Goal: Transaction & Acquisition: Purchase product/service

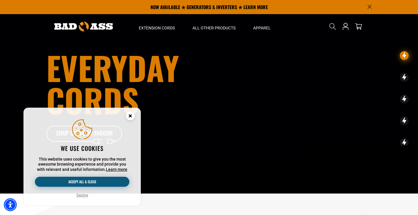
click at [87, 182] on button "Accept all & close" at bounding box center [82, 181] width 95 height 10
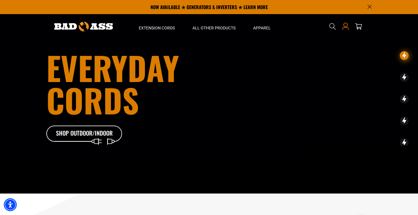
click at [347, 32] on link "Open this option" at bounding box center [345, 26] width 9 height 25
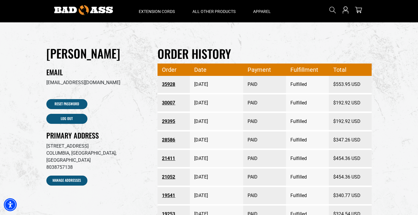
scroll to position [29, 0]
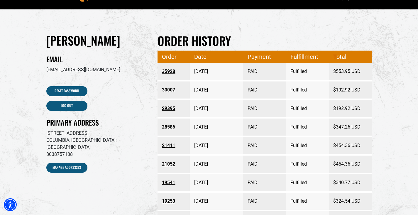
click at [167, 71] on link "35928" at bounding box center [173, 71] width 23 height 11
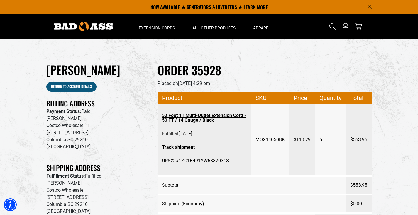
scroll to position [29, 0]
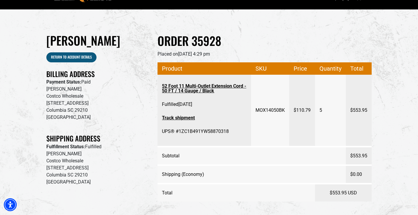
click at [227, 86] on link "52 Foot 11 Multi-Outlet Extension Cord - 50 FT / 14 Gauge / Black" at bounding box center [204, 88] width 85 height 15
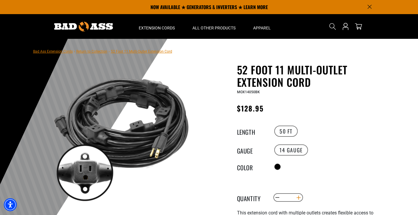
click at [301, 196] on button "Increase quantity for 52 Foot 11 Multi-Outlet Extension Cord" at bounding box center [298, 197] width 9 height 10
type input "*"
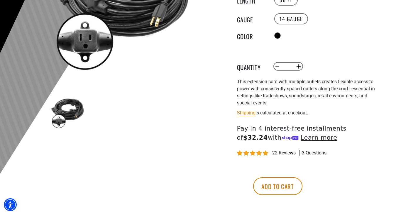
scroll to position [147, 0]
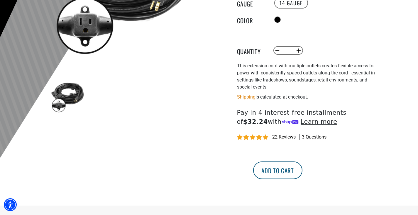
click at [303, 168] on button "Add to cart" at bounding box center [277, 170] width 49 height 18
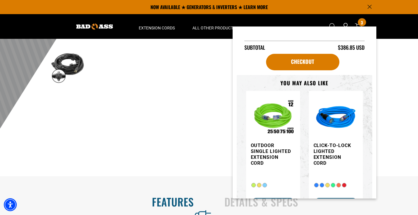
scroll to position [15, 0]
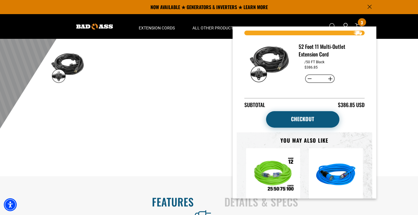
click at [307, 115] on link "Checkout" at bounding box center [302, 119] width 73 height 16
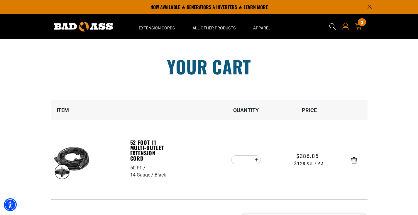
click at [348, 28] on icon "Open this option" at bounding box center [346, 28] width 6 height 3
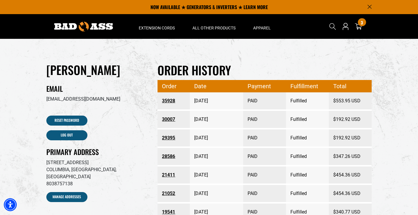
click at [173, 118] on link "30007" at bounding box center [173, 119] width 23 height 11
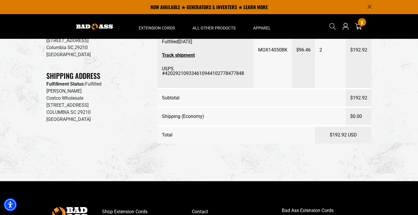
scroll to position [29, 0]
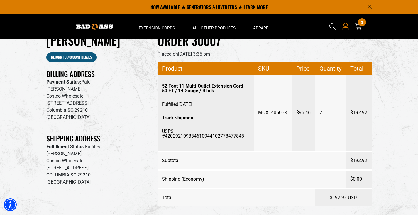
click at [344, 27] on icon "Open this option" at bounding box center [346, 28] width 6 height 3
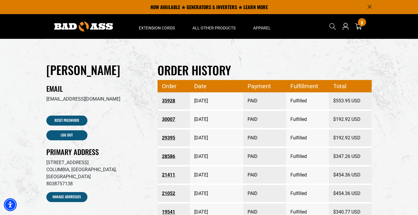
click at [173, 174] on link "21411" at bounding box center [173, 174] width 23 height 11
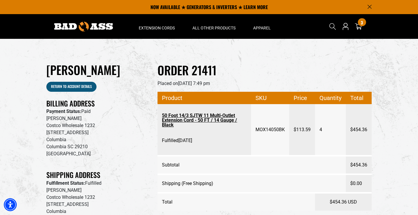
click at [177, 119] on link "50 Foot 14/3 SJTW 11 Multi-Outlet Extension Cord - 50 FT / 14 Gauge / Black" at bounding box center [204, 120] width 85 height 20
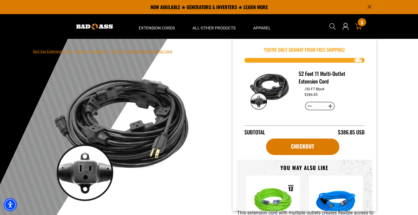
click at [360, 22] on div "3 3 items" at bounding box center [362, 22] width 8 height 8
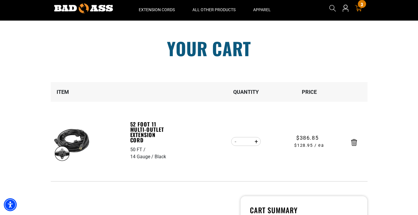
scroll to position [58, 0]
